Goal: Information Seeking & Learning: Learn about a topic

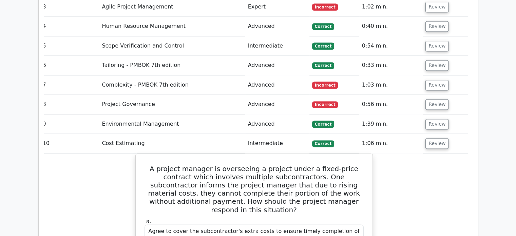
scroll to position [1080, 0]
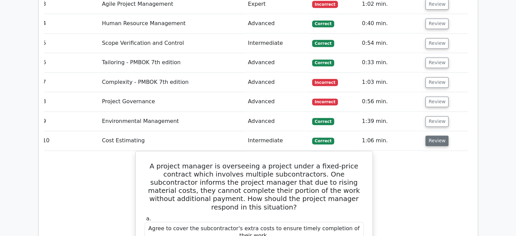
click at [440, 135] on button "Review" at bounding box center [436, 140] width 23 height 11
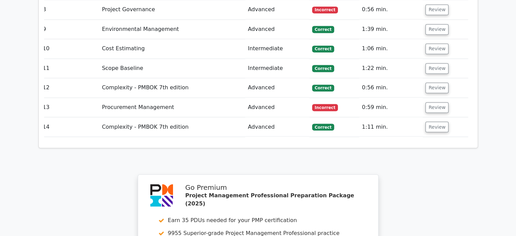
scroll to position [1351, 0]
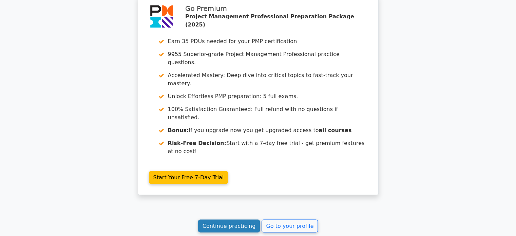
click at [240, 219] on link "Continue practicing" at bounding box center [229, 225] width 62 height 13
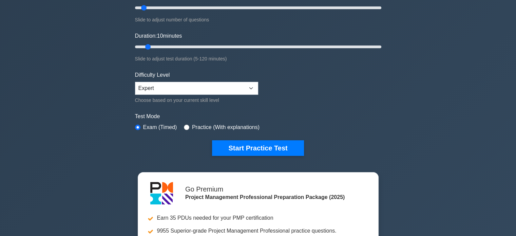
scroll to position [91, 0]
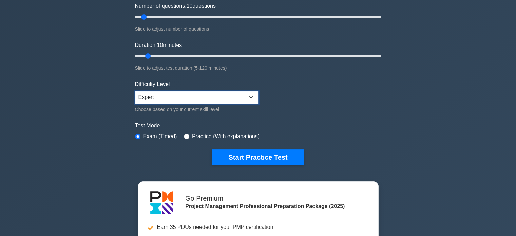
click at [176, 92] on select "Beginner Intermediate Expert" at bounding box center [196, 97] width 123 height 13
click at [135, 91] on select "Beginner Intermediate Expert" at bounding box center [196, 97] width 123 height 13
click at [199, 134] on label "Practice (With explanations)" at bounding box center [225, 136] width 67 height 8
click at [185, 134] on input "radio" at bounding box center [186, 136] width 5 height 5
radio input "true"
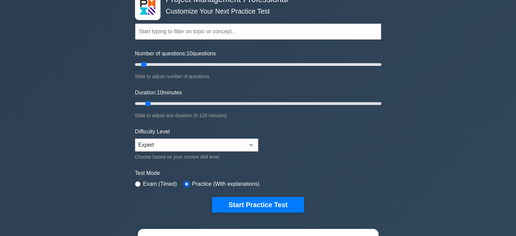
scroll to position [42, 0]
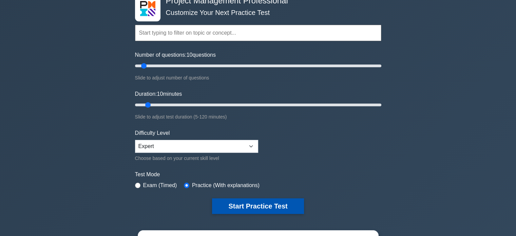
click at [250, 206] on button "Start Practice Test" at bounding box center [258, 206] width 92 height 16
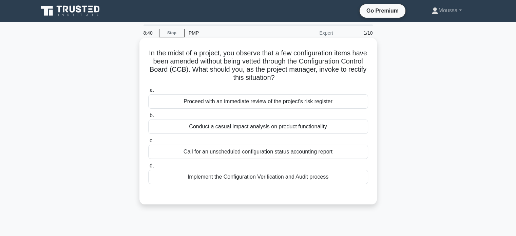
click at [217, 128] on div "Conduct a casual impact analysis on product functionality" at bounding box center [258, 126] width 220 height 14
click at [148, 118] on input "b. Conduct a casual impact analysis on product functionality" at bounding box center [148, 115] width 0 height 4
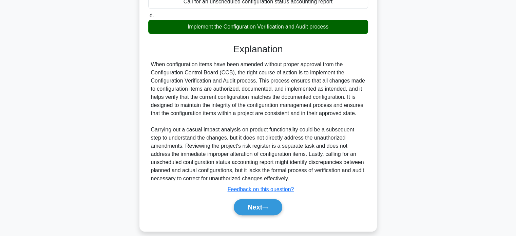
scroll to position [158, 0]
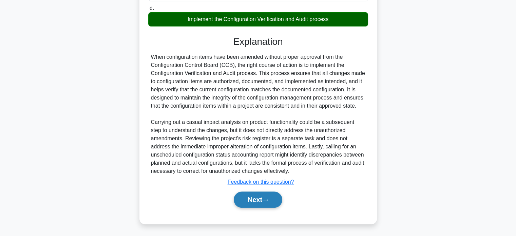
click at [256, 195] on button "Next" at bounding box center [258, 199] width 48 height 16
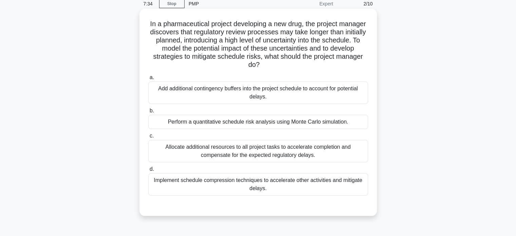
scroll to position [31, 0]
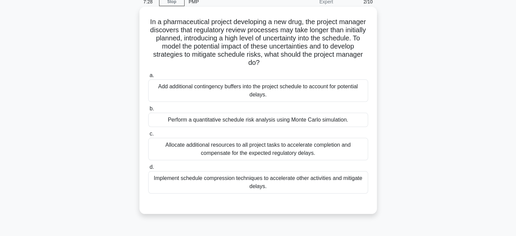
click at [234, 181] on div "Implement schedule compression techniques to accelerate other activities and mi…" at bounding box center [258, 182] width 220 height 22
click at [148, 169] on input "d. Implement schedule compression techniques to accelerate other activities and…" at bounding box center [148, 167] width 0 height 4
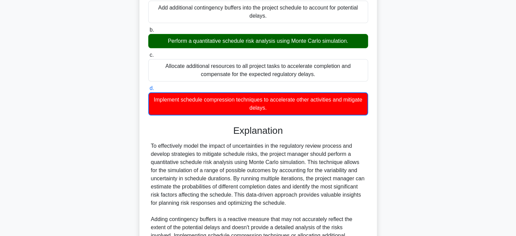
scroll to position [207, 0]
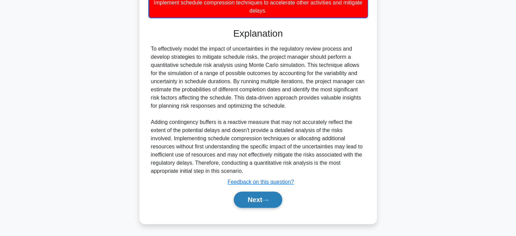
click at [251, 195] on button "Next" at bounding box center [258, 199] width 48 height 16
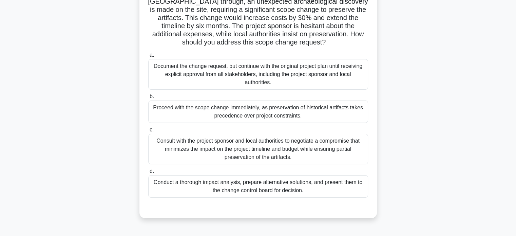
scroll to position [66, 0]
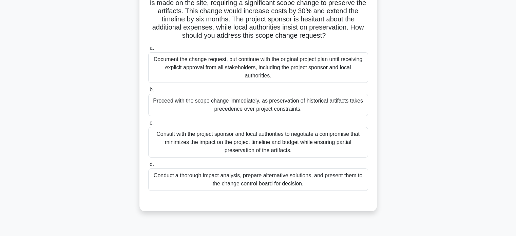
click at [244, 140] on div "Consult with the project sponsor and local authorities to negotiate a compromis…" at bounding box center [258, 142] width 220 height 31
click at [148, 125] on input "c. Consult with the project sponsor and local authorities to negotiate a compro…" at bounding box center [148, 123] width 0 height 4
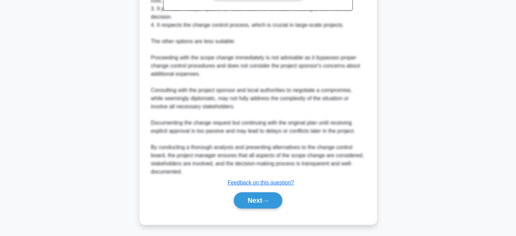
scroll to position [345, 0]
click at [255, 196] on button "Next" at bounding box center [258, 199] width 48 height 16
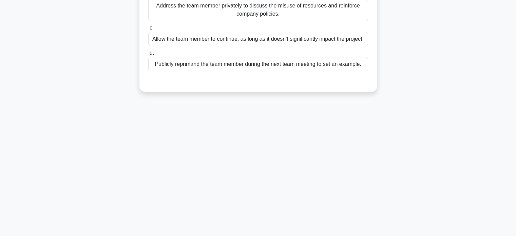
scroll to position [0, 0]
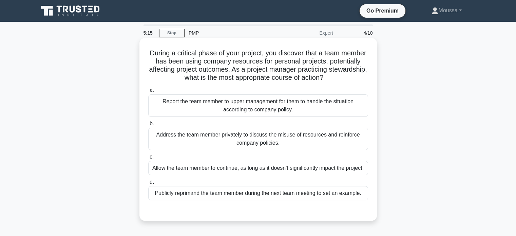
click at [257, 139] on div "Address the team member privately to discuss the misuse of resources and reinfo…" at bounding box center [258, 138] width 220 height 22
click at [148, 126] on input "b. Address the team member privately to discuss the misuse of resources and rei…" at bounding box center [148, 123] width 0 height 4
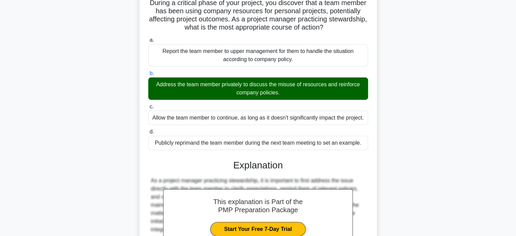
scroll to position [133, 0]
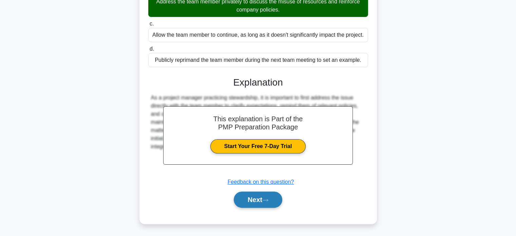
click at [250, 199] on button "Next" at bounding box center [258, 199] width 48 height 16
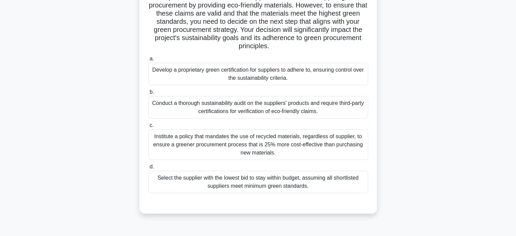
scroll to position [94, 0]
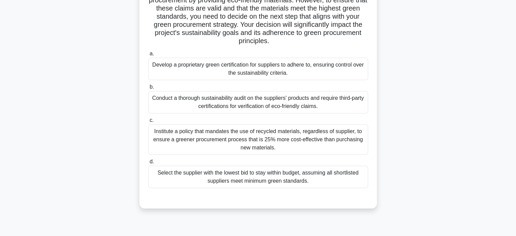
click at [248, 99] on div "Conduct a thorough sustainability audit on the suppliers' products and require …" at bounding box center [258, 102] width 220 height 22
click at [148, 89] on input "b. Conduct a thorough sustainability audit on the suppliers' products and requi…" at bounding box center [148, 87] width 0 height 4
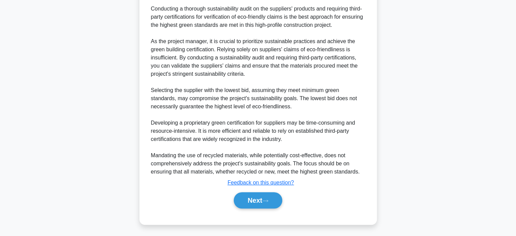
scroll to position [302, 0]
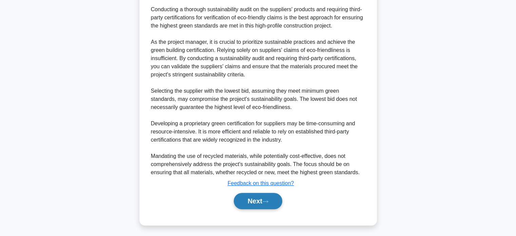
click at [252, 200] on button "Next" at bounding box center [258, 201] width 48 height 16
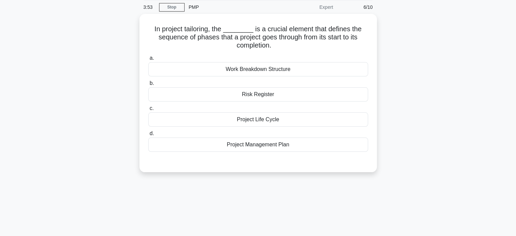
scroll to position [0, 0]
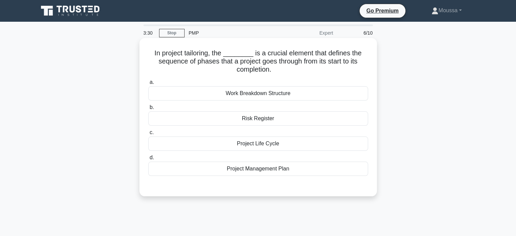
click at [260, 94] on div "Work Breakdown Structure" at bounding box center [258, 93] width 220 height 14
click at [148, 84] on input "a. Work Breakdown Structure" at bounding box center [148, 82] width 0 height 4
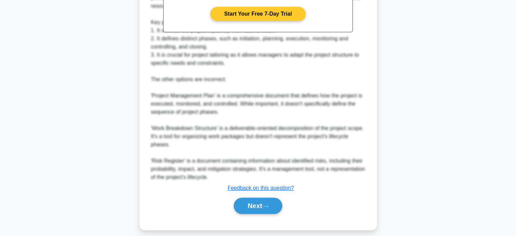
scroll to position [247, 0]
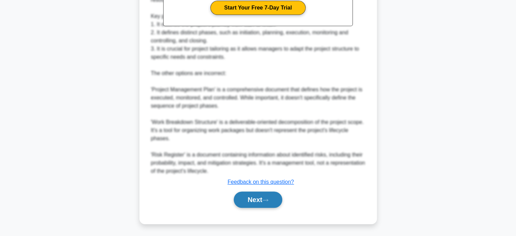
click at [256, 196] on button "Next" at bounding box center [258, 199] width 48 height 16
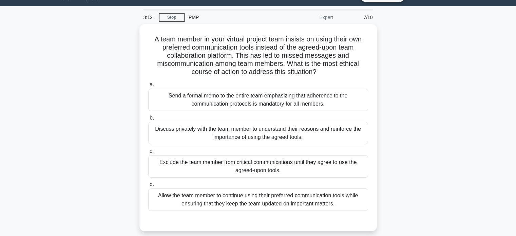
scroll to position [15, 0]
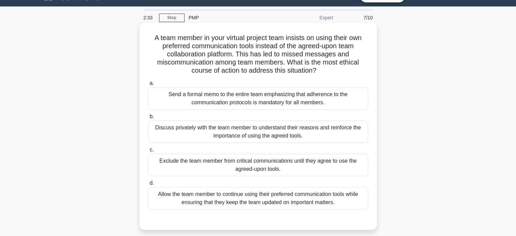
click at [266, 130] on div "Discuss privately with the team member to understand their reasons and reinforc…" at bounding box center [258, 131] width 220 height 22
click at [148, 119] on input "b. Discuss privately with the team member to understand their reasons and reinf…" at bounding box center [148, 116] width 0 height 4
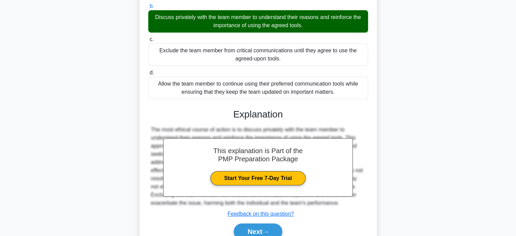
scroll to position [157, 0]
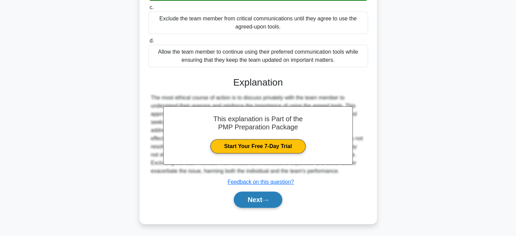
click at [260, 197] on button "Next" at bounding box center [258, 199] width 48 height 16
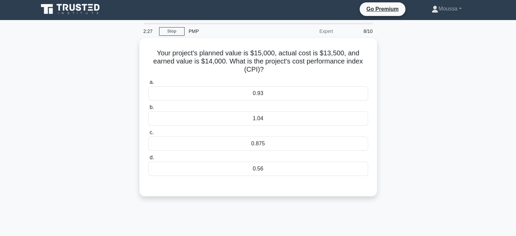
scroll to position [1, 0]
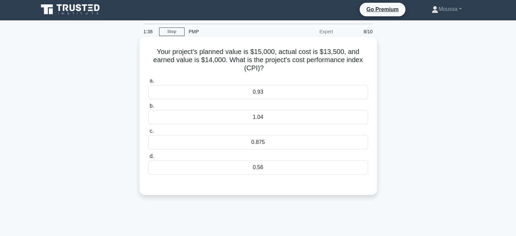
click at [239, 114] on div "1.04" at bounding box center [258, 117] width 220 height 14
click at [148, 108] on input "b. 1.04" at bounding box center [148, 106] width 0 height 4
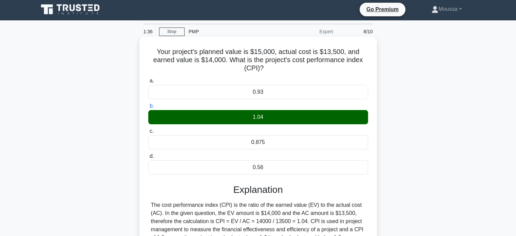
scroll to position [131, 0]
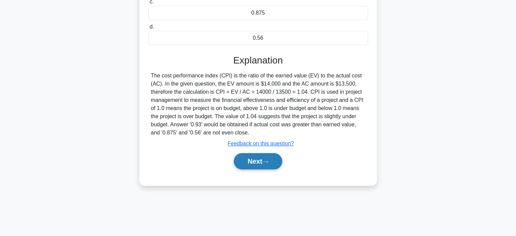
click at [255, 159] on button "Next" at bounding box center [258, 161] width 48 height 16
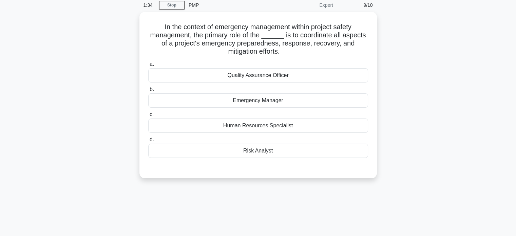
scroll to position [0, 0]
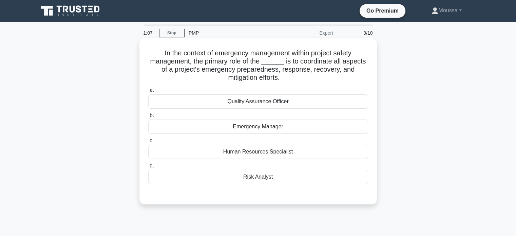
click at [259, 128] on div "Emergency Manager" at bounding box center [258, 126] width 220 height 14
click at [148, 118] on input "b. Emergency Manager" at bounding box center [148, 115] width 0 height 4
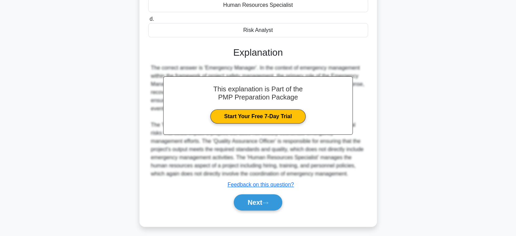
scroll to position [149, 0]
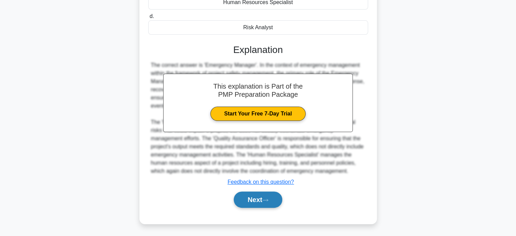
click at [254, 202] on button "Next" at bounding box center [258, 199] width 48 height 16
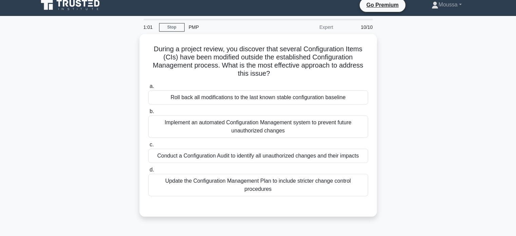
scroll to position [5, 0]
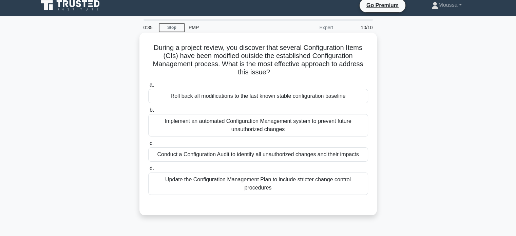
click at [244, 157] on div "Conduct a Configuration Audit to identify all unauthorized changes and their im…" at bounding box center [258, 154] width 220 height 14
click at [148, 145] on input "c. Conduct a Configuration Audit to identify all unauthorized changes and their…" at bounding box center [148, 143] width 0 height 4
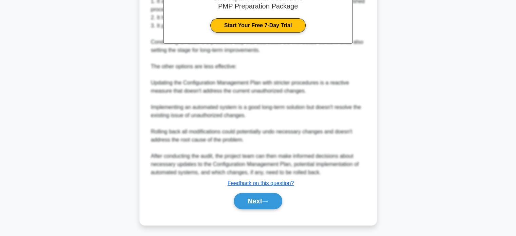
scroll to position [255, 0]
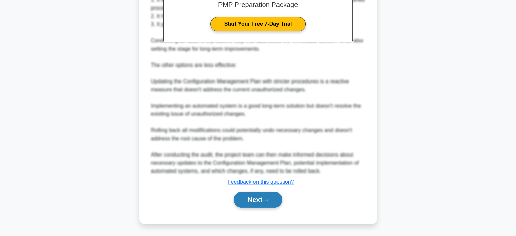
click at [250, 196] on button "Next" at bounding box center [258, 199] width 48 height 16
